Goal: Task Accomplishment & Management: Manage account settings

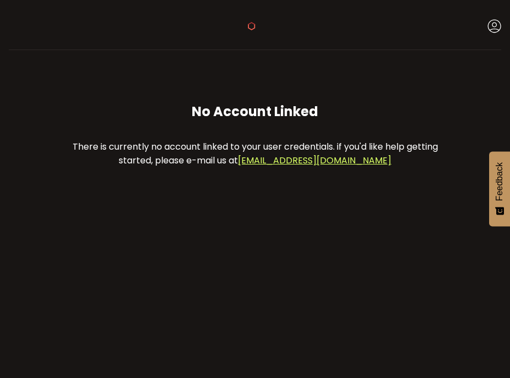
click at [418, 0] on div "Buy Power 0.00 Verify Your Identity [PERSON_NAME] Account Preferences Reporting…" at bounding box center [255, 24] width 493 height 49
click at [253, 16] on div "Buy Power 0.00 Verify Your Identity [PERSON_NAME] Account Preferences Reporting…" at bounding box center [255, 24] width 493 height 49
click at [262, 35] on div "Buy Power 0.00 Verify Your Identity [PERSON_NAME] Account Preferences Reporting…" at bounding box center [255, 24] width 493 height 49
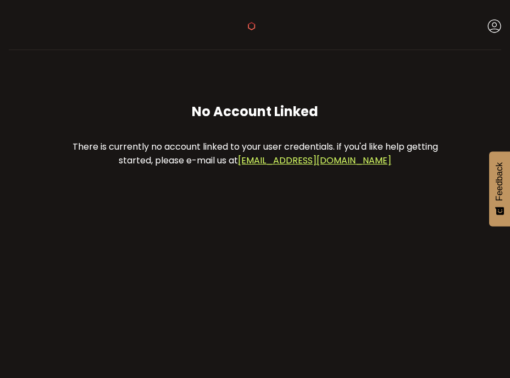
drag, startPoint x: 262, startPoint y: 35, endPoint x: 253, endPoint y: 27, distance: 12.1
click at [253, 27] on icon at bounding box center [251, 26] width 8 height 8
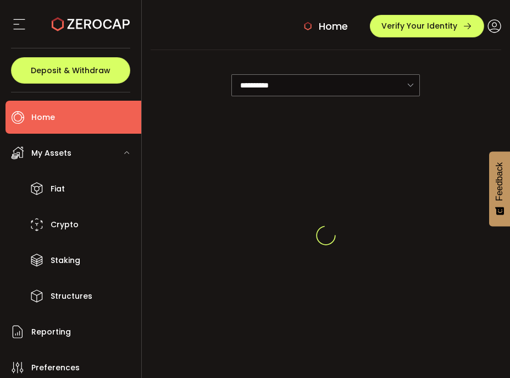
click at [253, 27] on div "Home Verify Your Identity" at bounding box center [326, 26] width 351 height 16
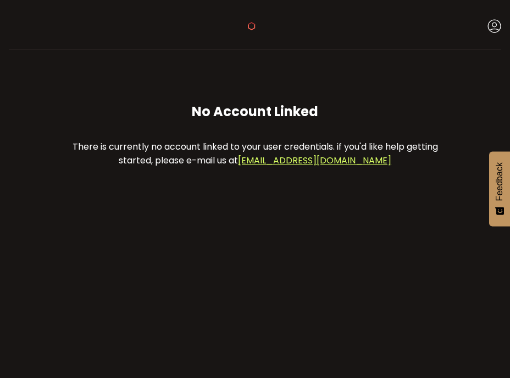
click at [254, 19] on div "Verify Your Identity [PERSON_NAME] Account Preferences Reporting Help Log out" at bounding box center [255, 26] width 493 height 16
click at [253, 22] on icon at bounding box center [251, 26] width 8 height 8
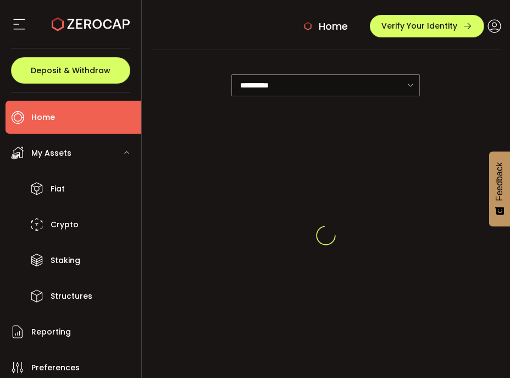
click at [253, 21] on div "Home Verify Your Identity" at bounding box center [326, 26] width 351 height 16
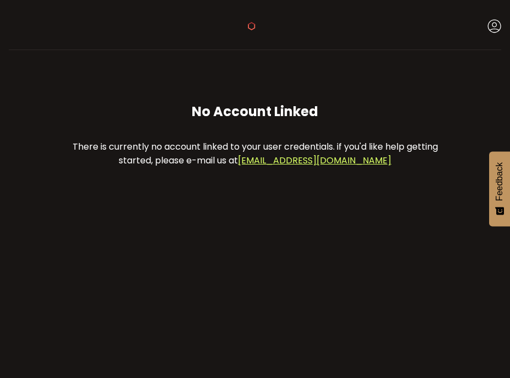
click at [81, 70] on div "No Account Linked There is currently no account linked to your user credentials…" at bounding box center [254, 135] width 457 height 148
click at [251, 23] on use at bounding box center [251, 26] width 7 height 8
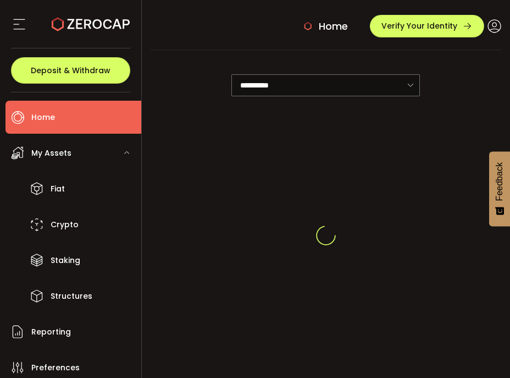
click at [251, 23] on div "Home Verify Your Identity" at bounding box center [326, 26] width 351 height 16
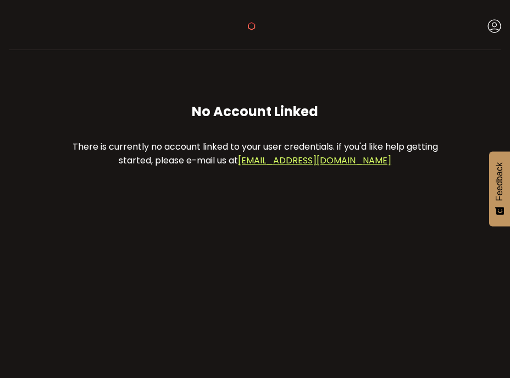
click at [45, 74] on div "No Account Linked There is currently no account linked to your user credentials…" at bounding box center [254, 135] width 457 height 148
